Goal: Browse casually

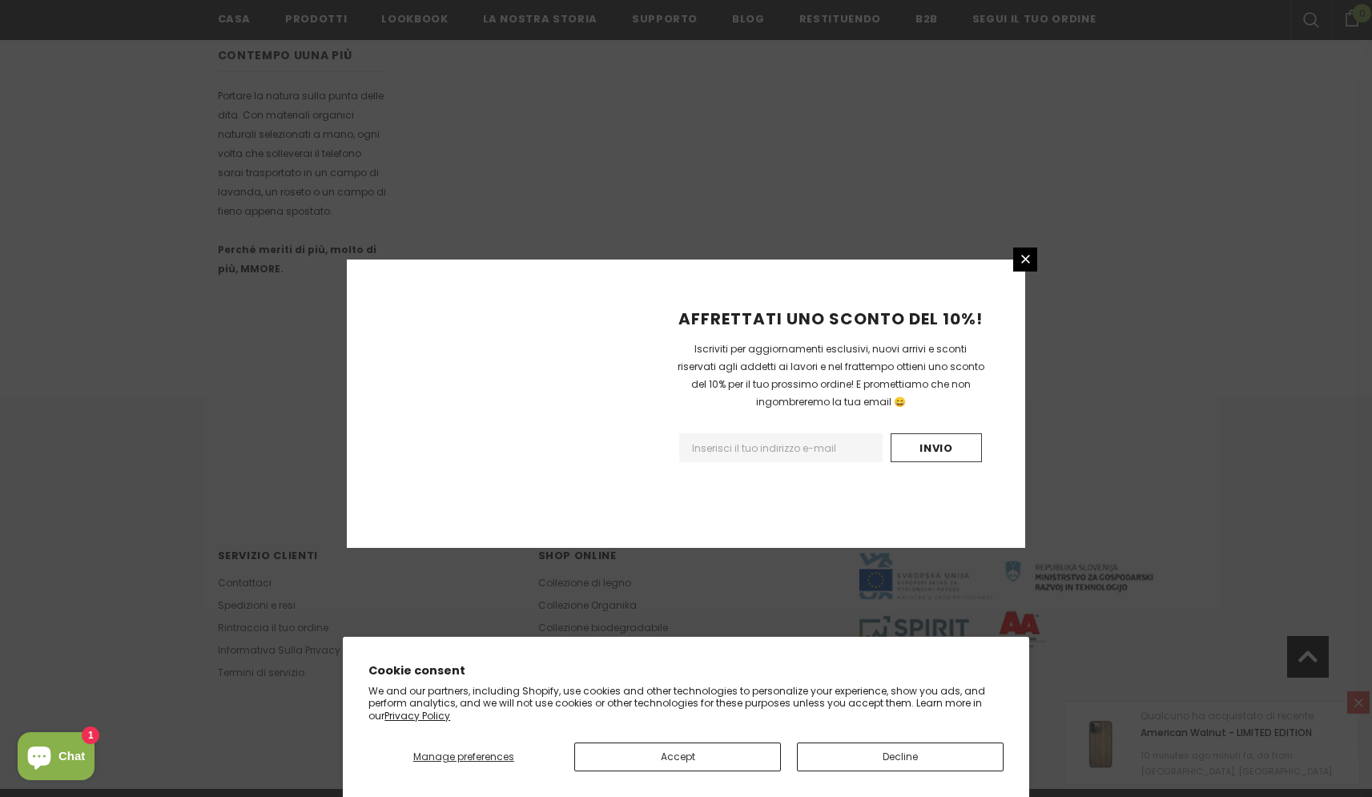
scroll to position [845, 0]
